Goal: Find specific page/section

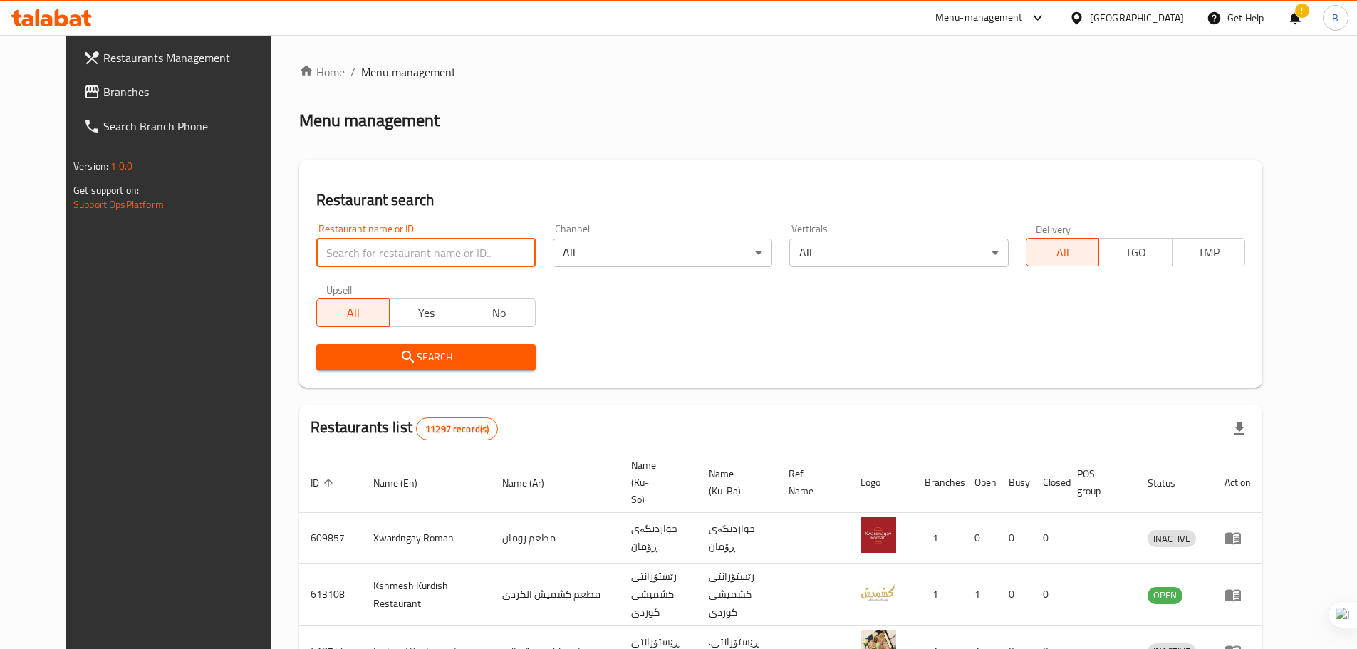
click at [325, 252] on input "search" at bounding box center [425, 253] width 219 height 28
type input "Shawrma & More"
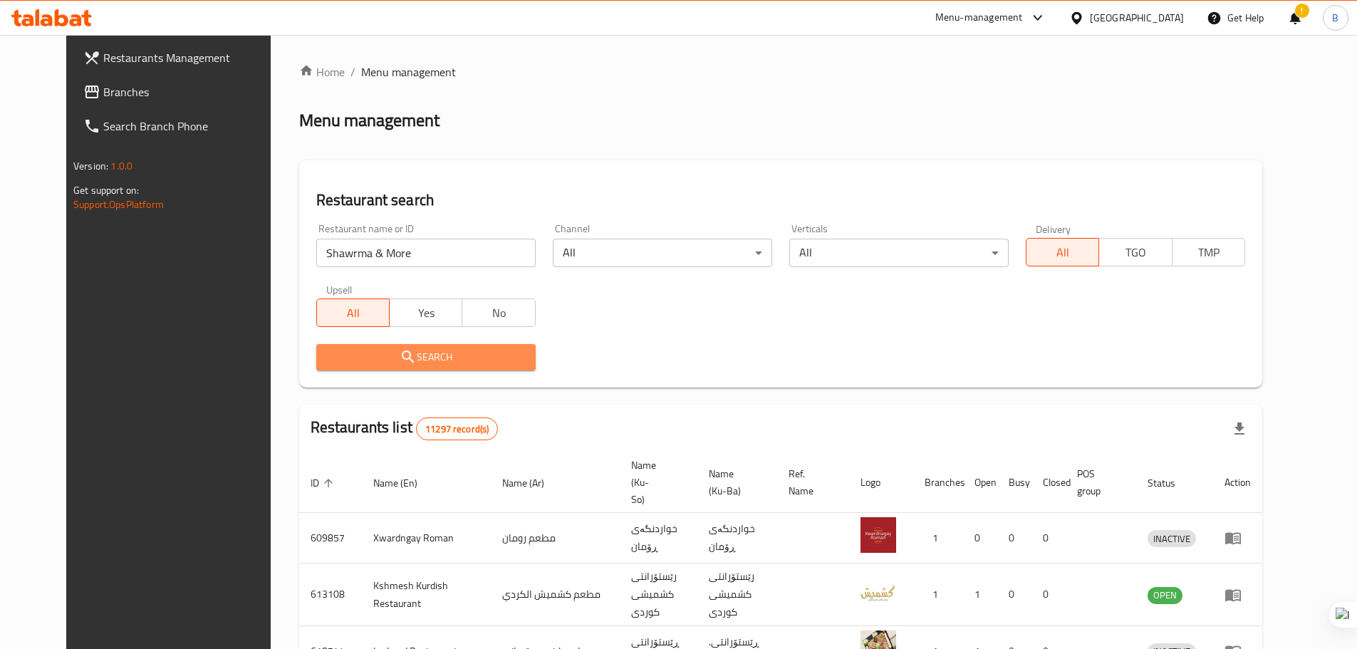
click at [392, 361] on span "Search" at bounding box center [426, 357] width 197 height 18
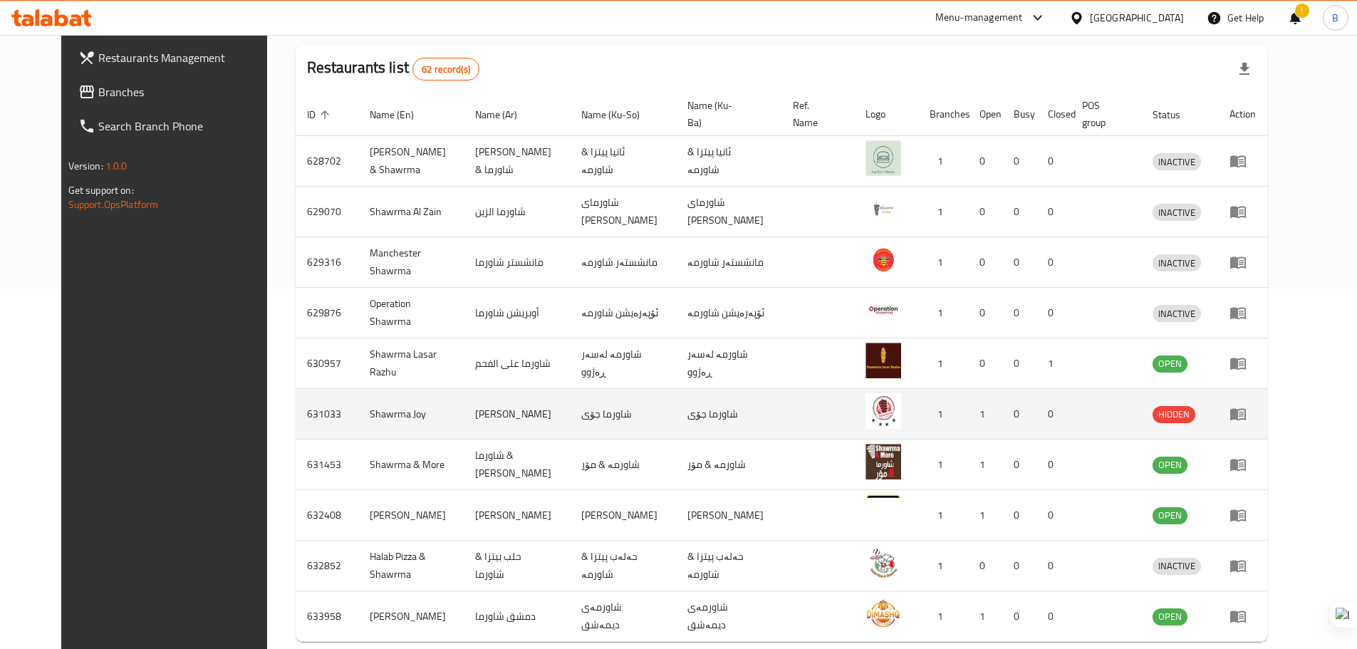
scroll to position [414, 0]
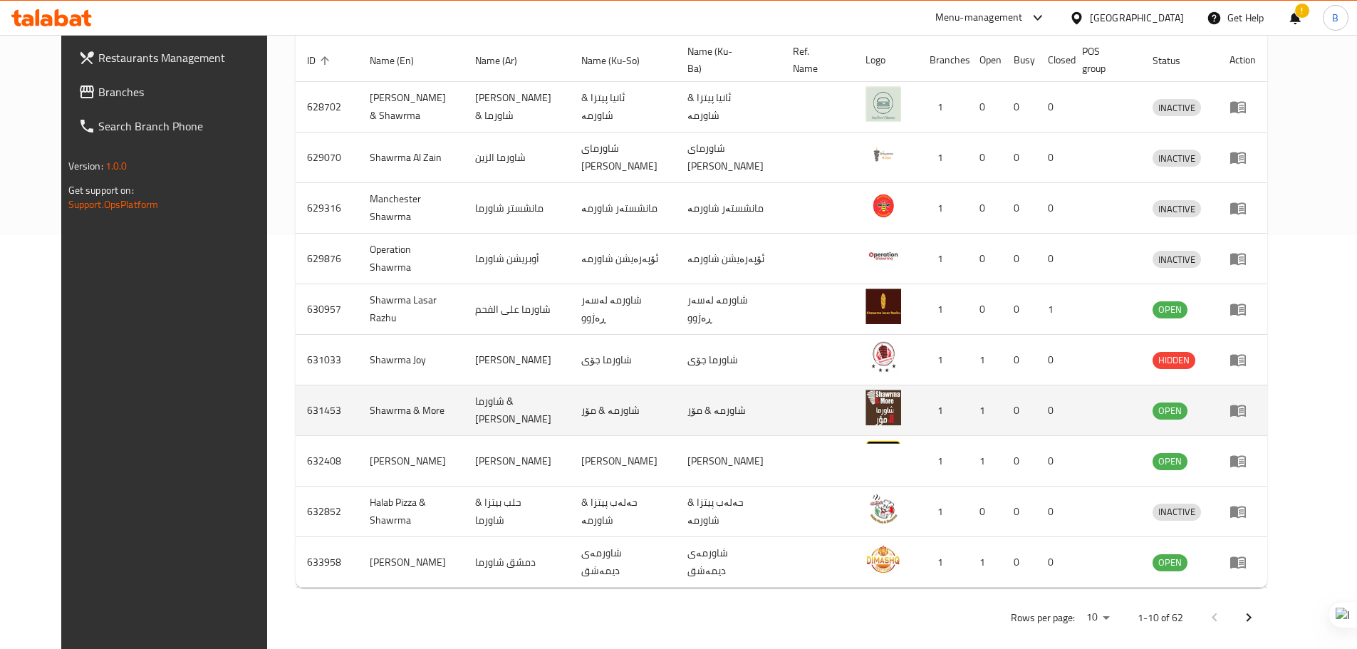
click at [741, 393] on td "شاورمە & مۆر" at bounding box center [729, 410] width 106 height 51
click at [684, 398] on td "شاورمە & مۆر" at bounding box center [729, 410] width 106 height 51
click at [296, 389] on td "631453" at bounding box center [327, 410] width 63 height 51
click at [361, 385] on td "Shawrma & More" at bounding box center [411, 410] width 106 height 51
click at [365, 390] on td "Shawrma & More" at bounding box center [411, 410] width 106 height 51
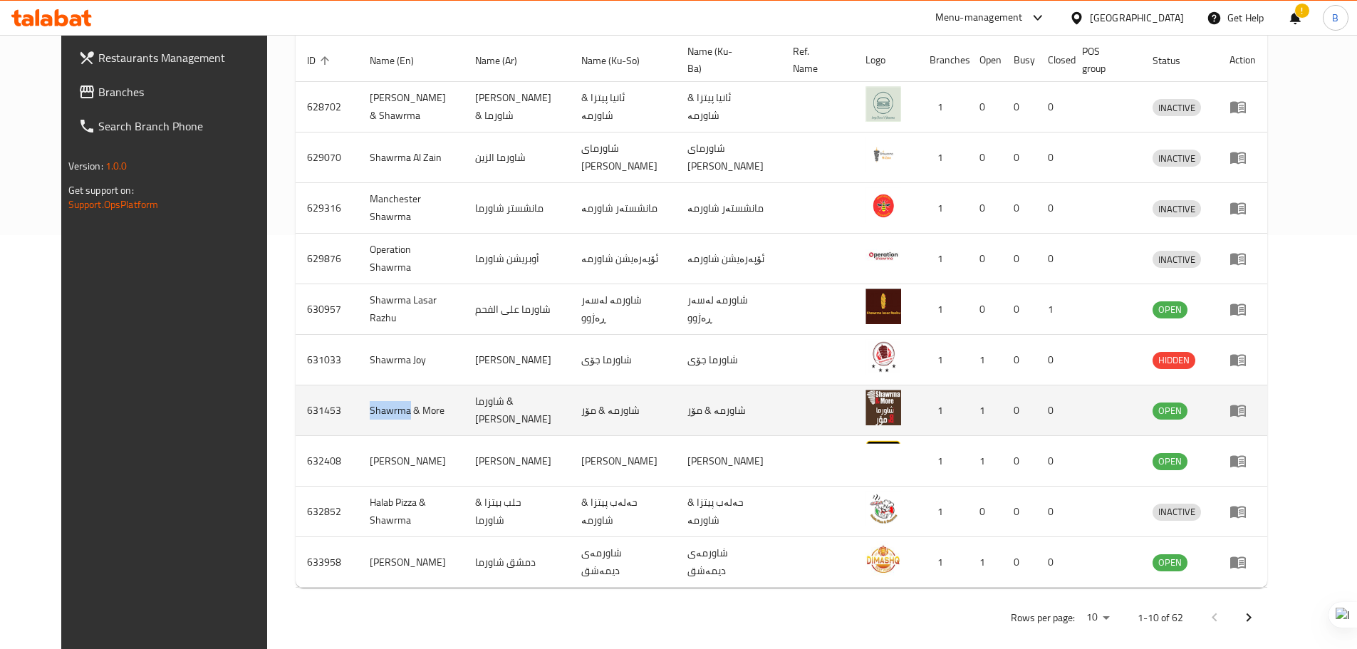
click at [365, 390] on td "Shawrma & More" at bounding box center [411, 410] width 106 height 51
click at [1188, 403] on span "OPEN" at bounding box center [1170, 411] width 35 height 16
click at [544, 404] on td "شاورما & [PERSON_NAME]" at bounding box center [517, 410] width 106 height 51
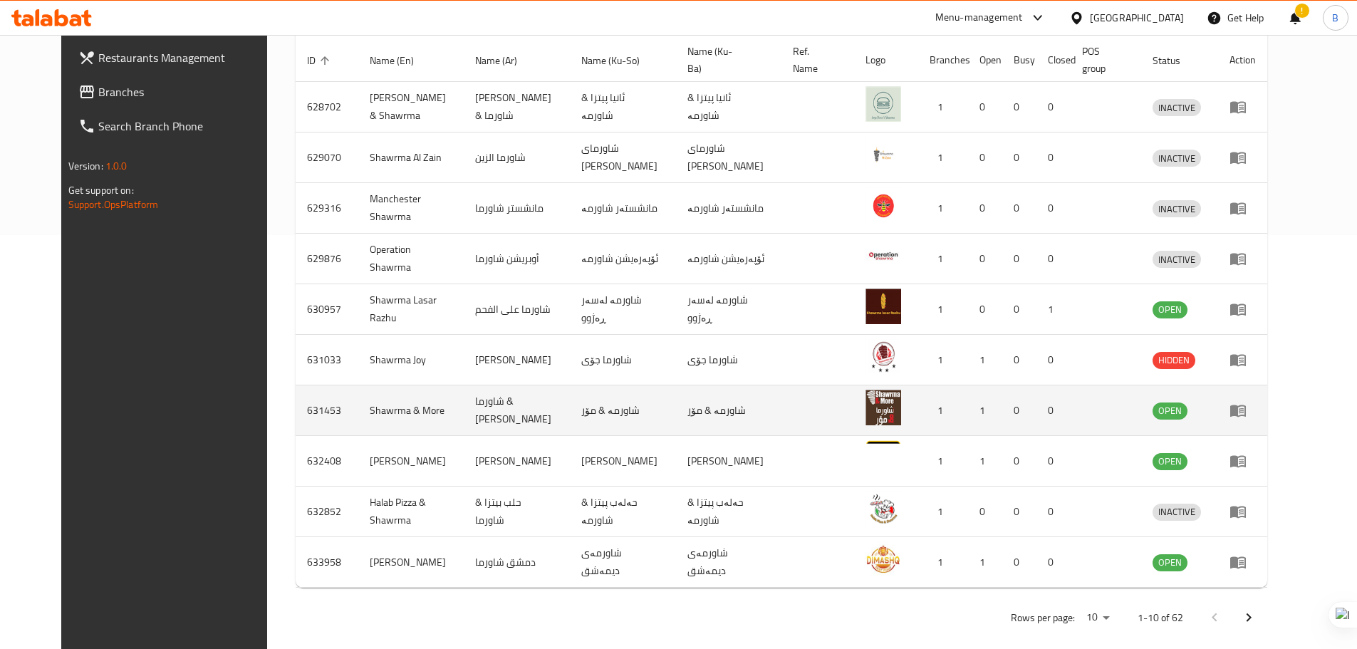
click at [544, 403] on td "شاورما & [PERSON_NAME]" at bounding box center [517, 410] width 106 height 51
click at [489, 394] on td "شاورما & [PERSON_NAME]" at bounding box center [517, 410] width 106 height 51
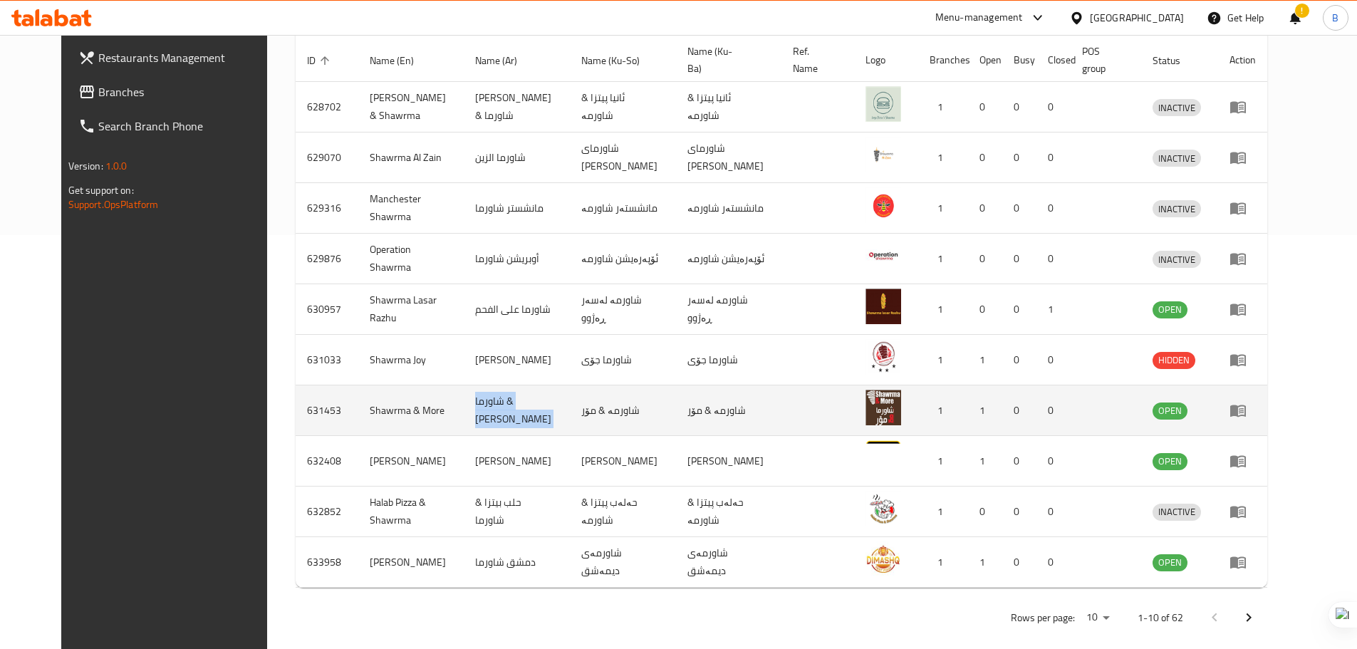
click at [489, 394] on td "شاورما & [PERSON_NAME]" at bounding box center [517, 410] width 106 height 51
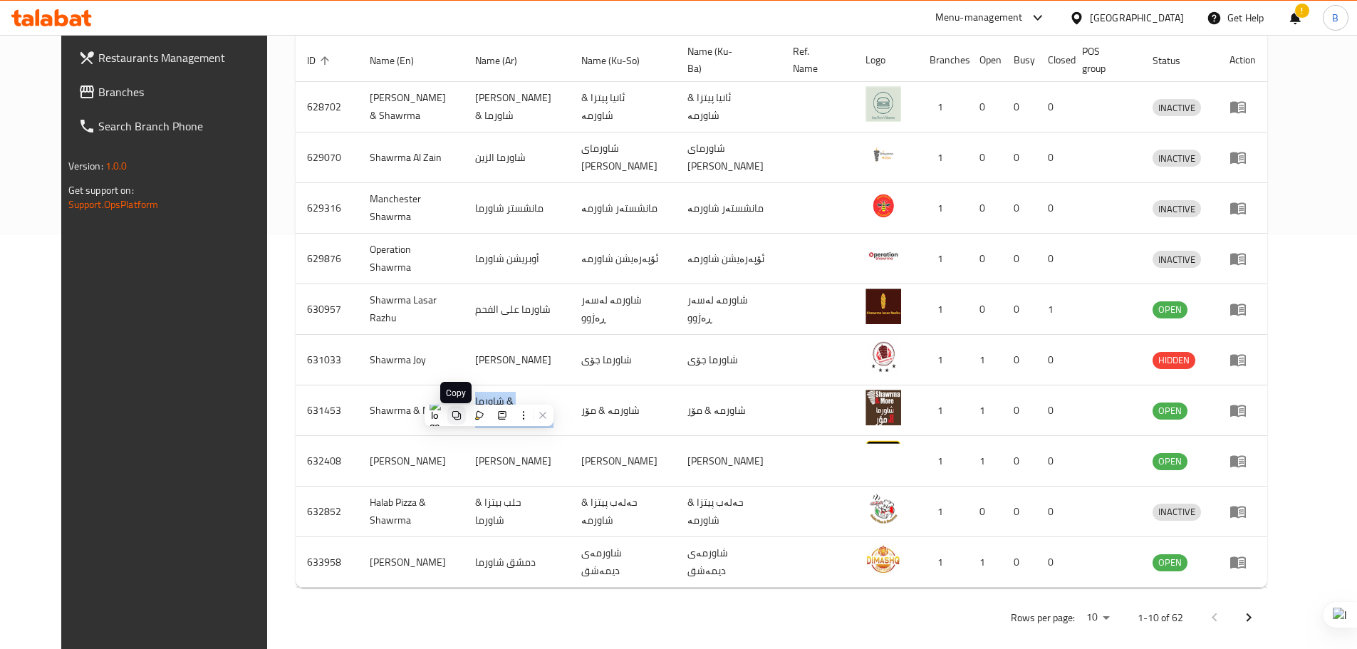
click at [460, 417] on icon at bounding box center [456, 415] width 9 height 9
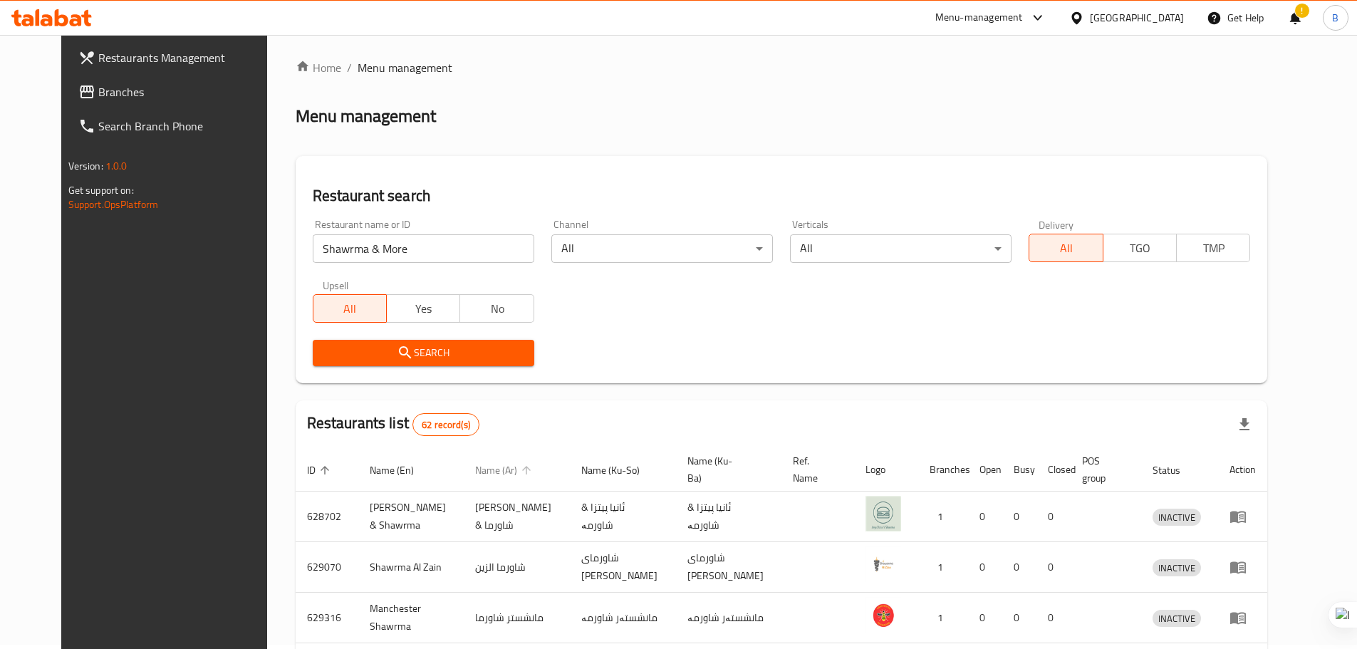
scroll to position [0, 0]
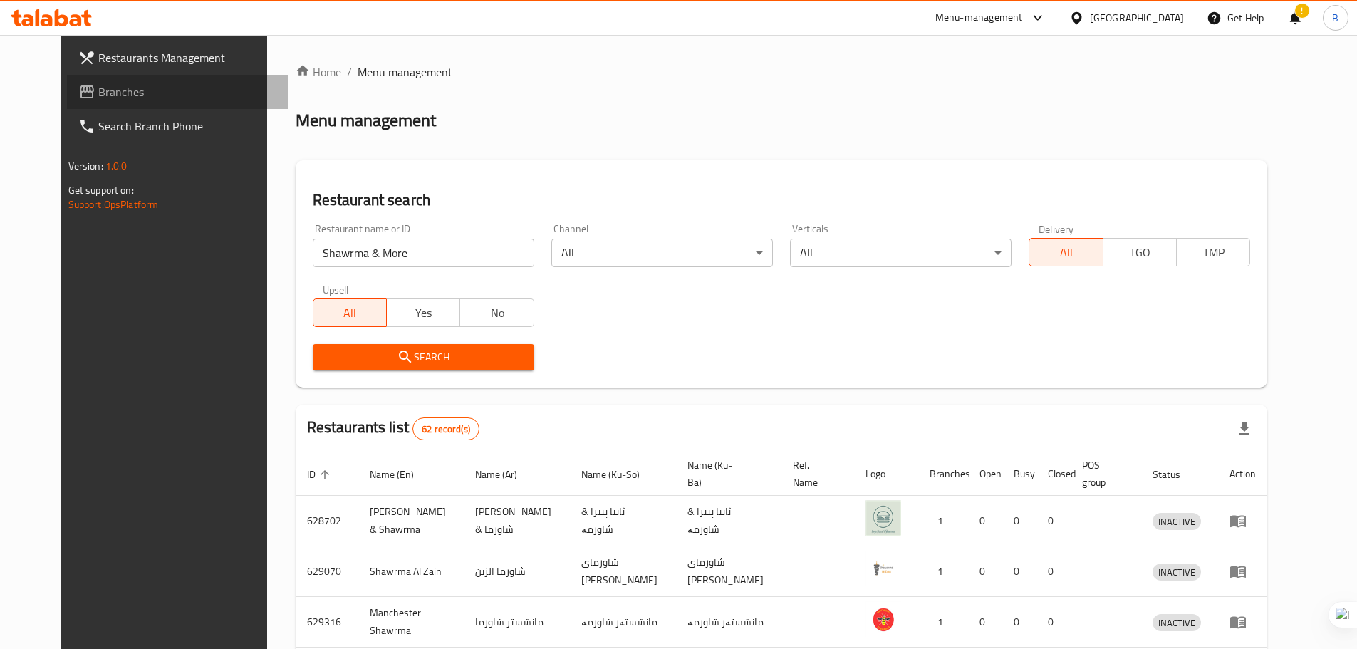
click at [98, 93] on span "Branches" at bounding box center [187, 91] width 178 height 17
